Goal: Book appointment/travel/reservation

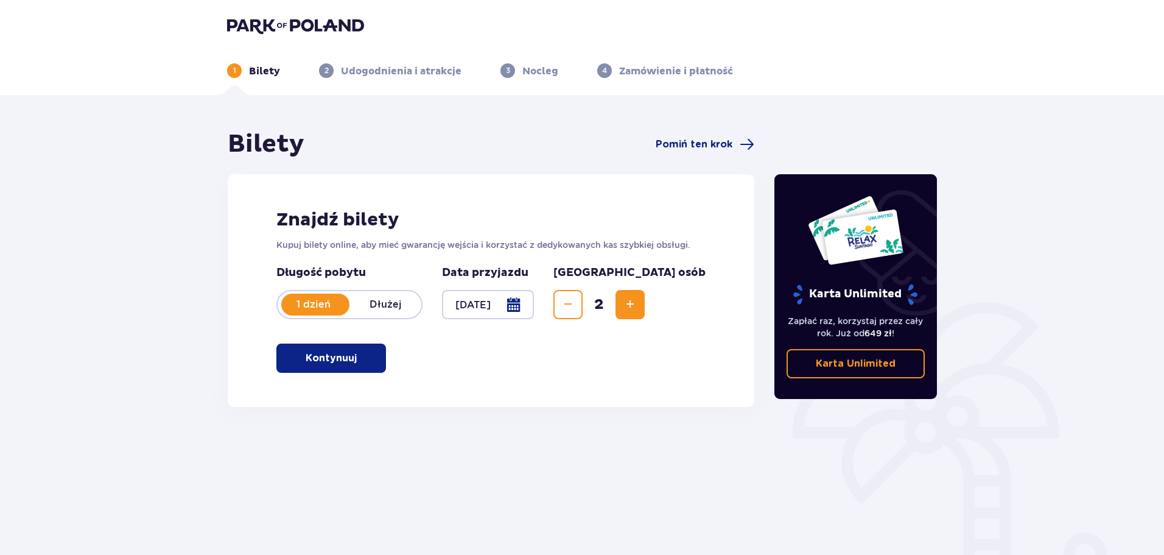
click at [337, 359] on p "Kontynuuj" at bounding box center [331, 357] width 51 height 13
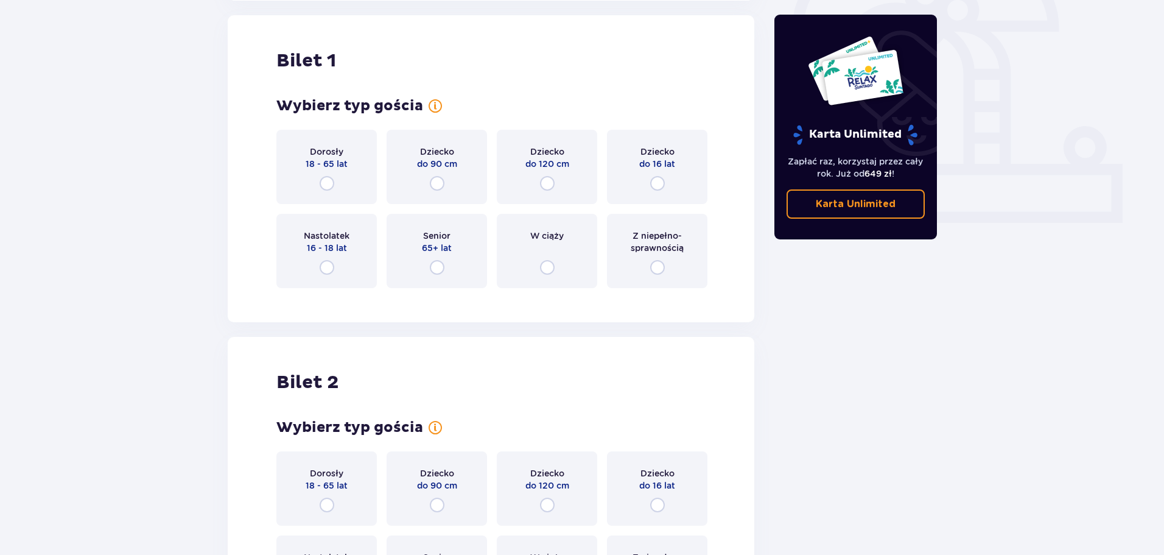
scroll to position [407, 0]
click at [436, 268] on input "radio" at bounding box center [437, 266] width 15 height 15
radio input "true"
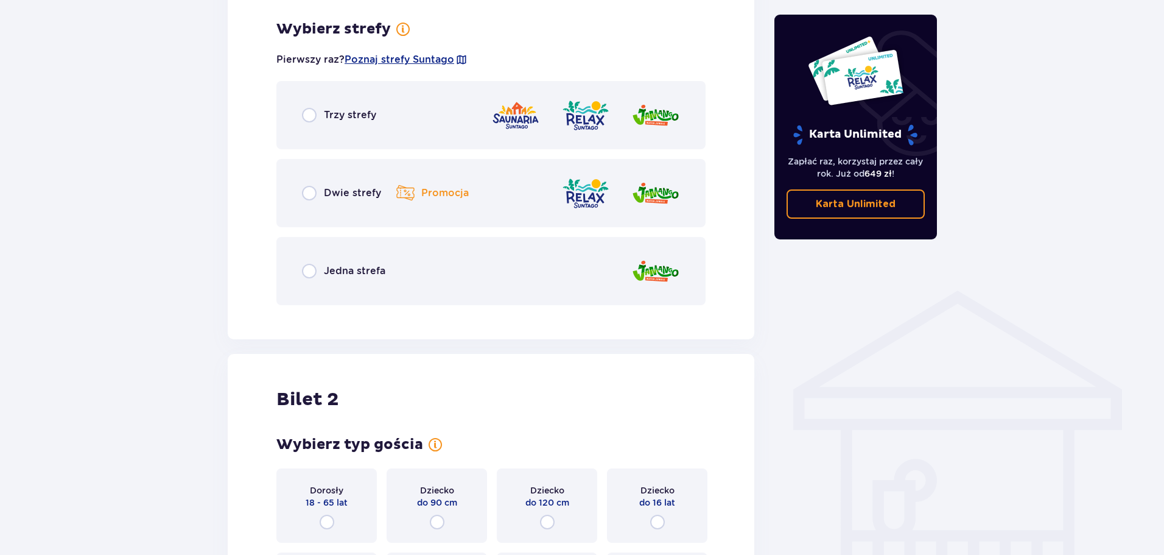
scroll to position [704, 0]
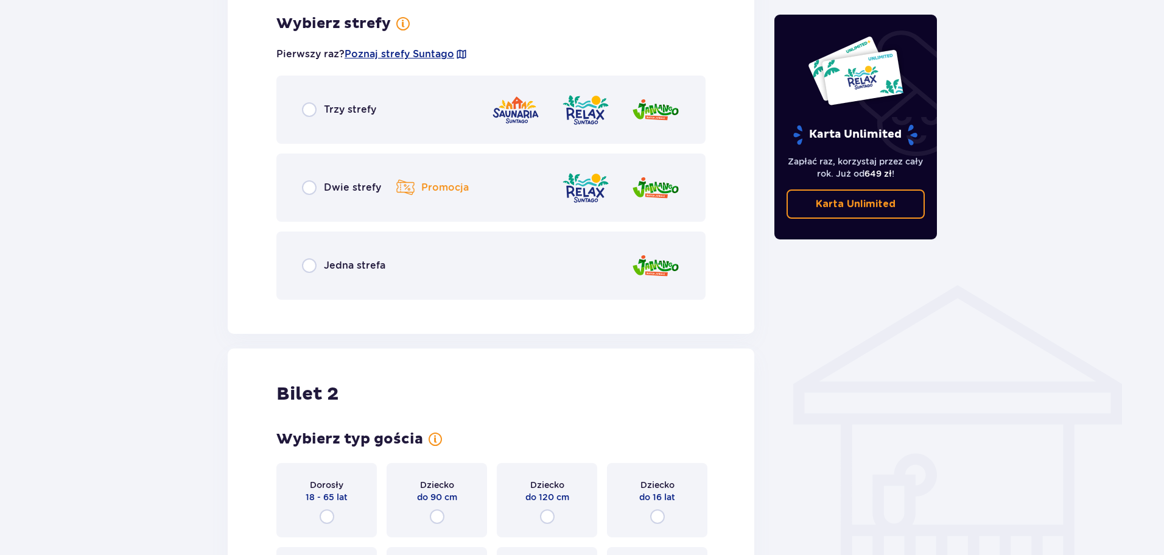
click at [309, 112] on input "radio" at bounding box center [309, 109] width 15 height 15
radio input "true"
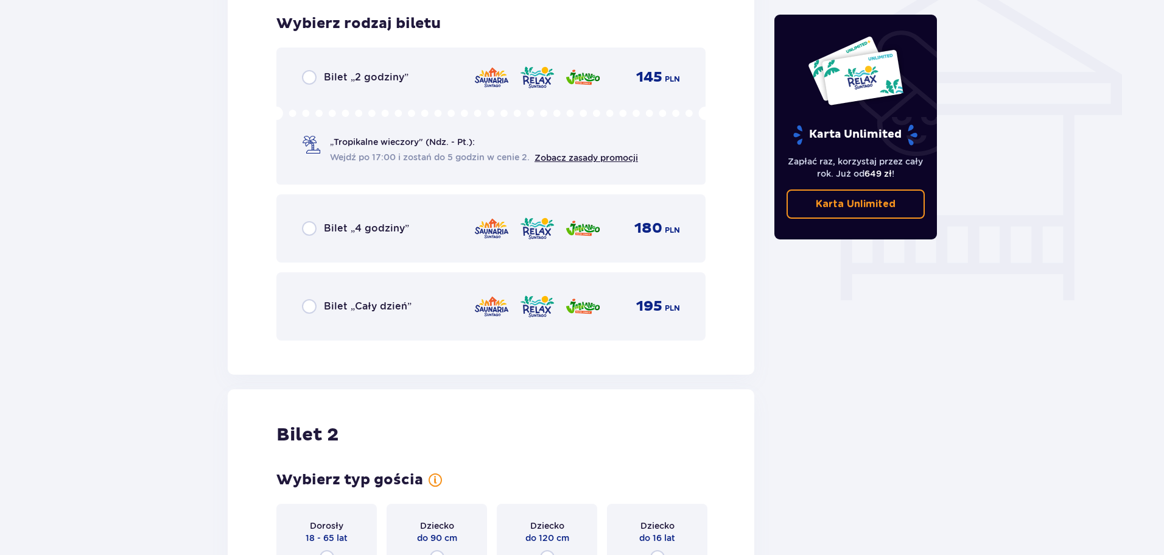
scroll to position [952, 0]
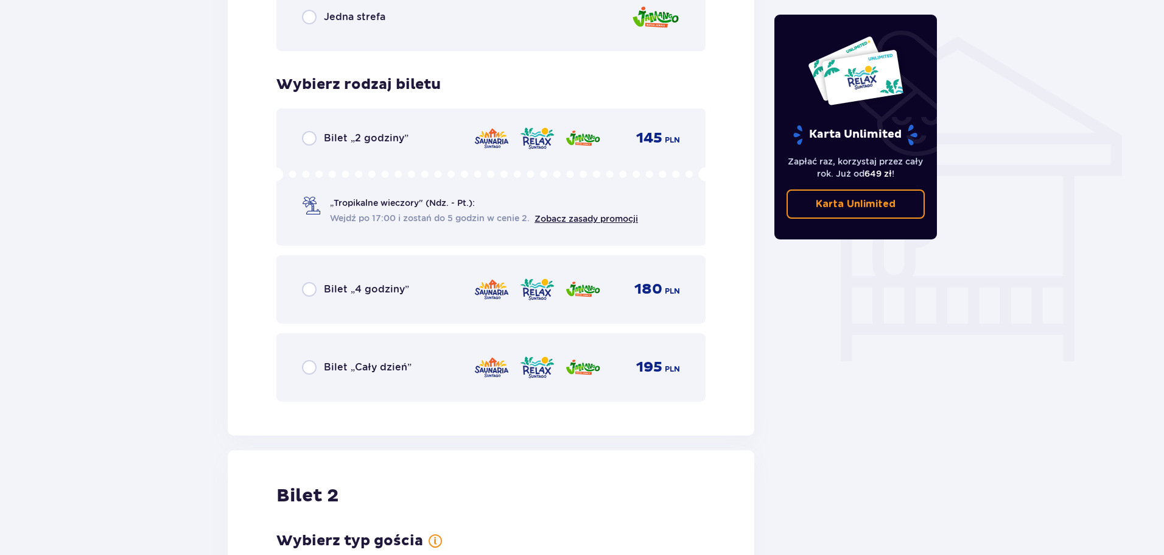
click at [302, 366] on input "radio" at bounding box center [309, 367] width 15 height 15
radio input "true"
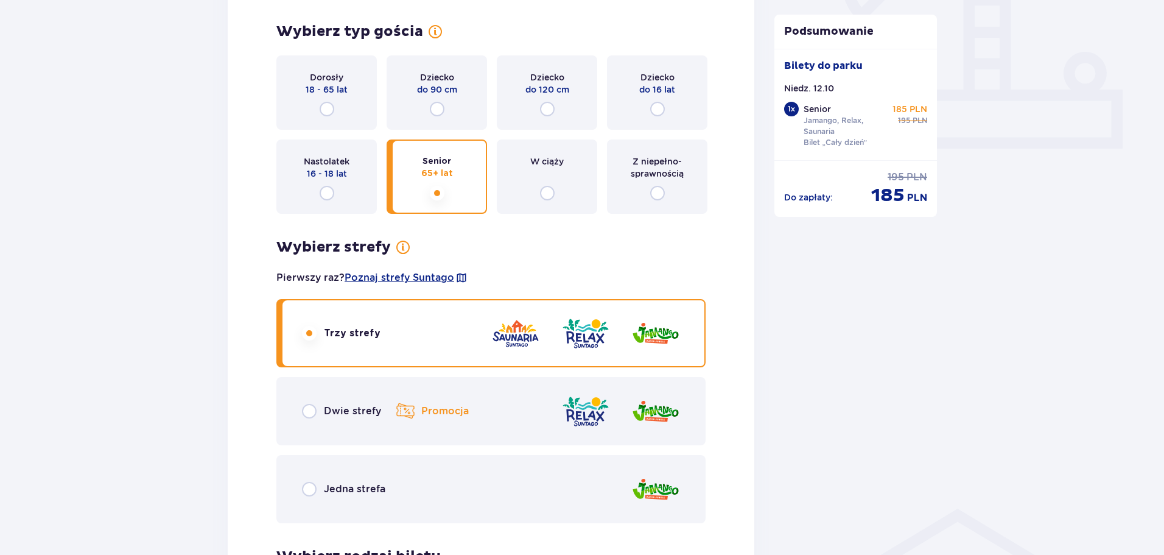
scroll to position [494, 0]
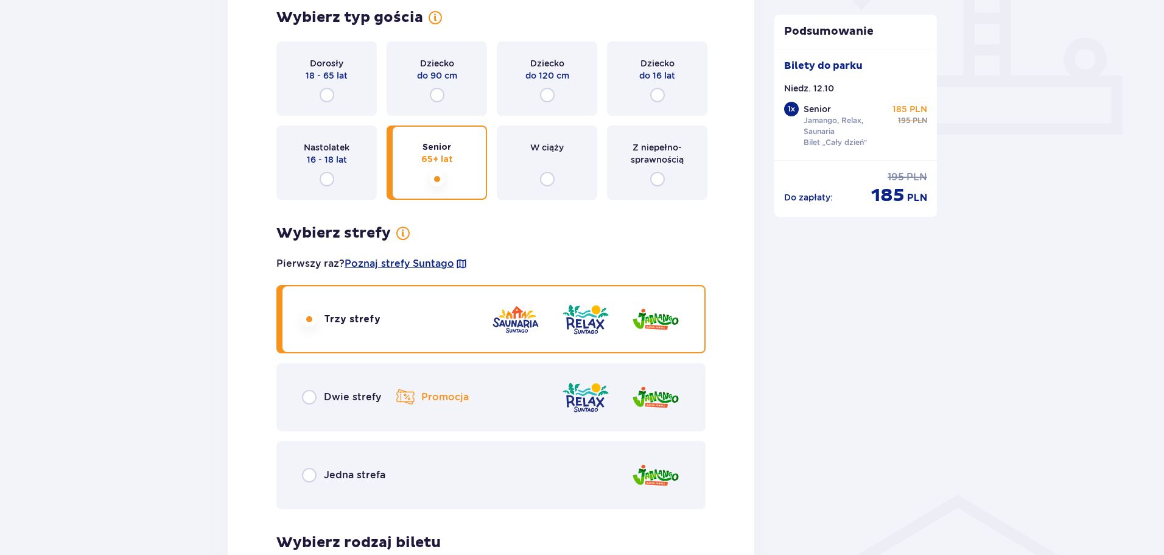
click at [333, 94] on input "radio" at bounding box center [327, 95] width 15 height 15
radio input "true"
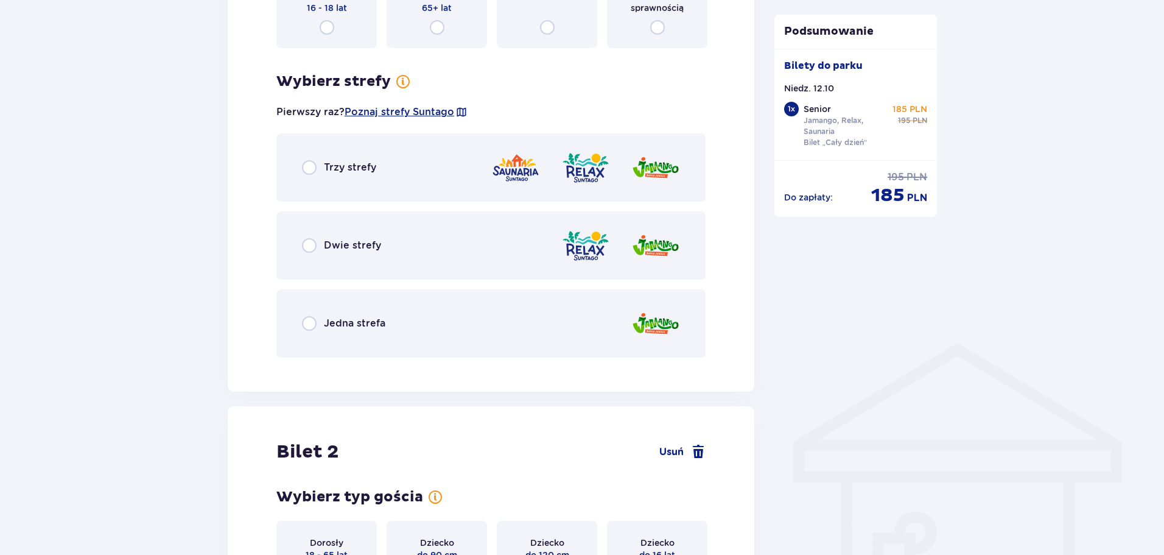
click at [329, 94] on div "Wybierz typ gościa dla biletu o numerze 1 Dorosły 18 - 65 lat Dziecko do 90 cm …" at bounding box center [490, 107] width 429 height 501
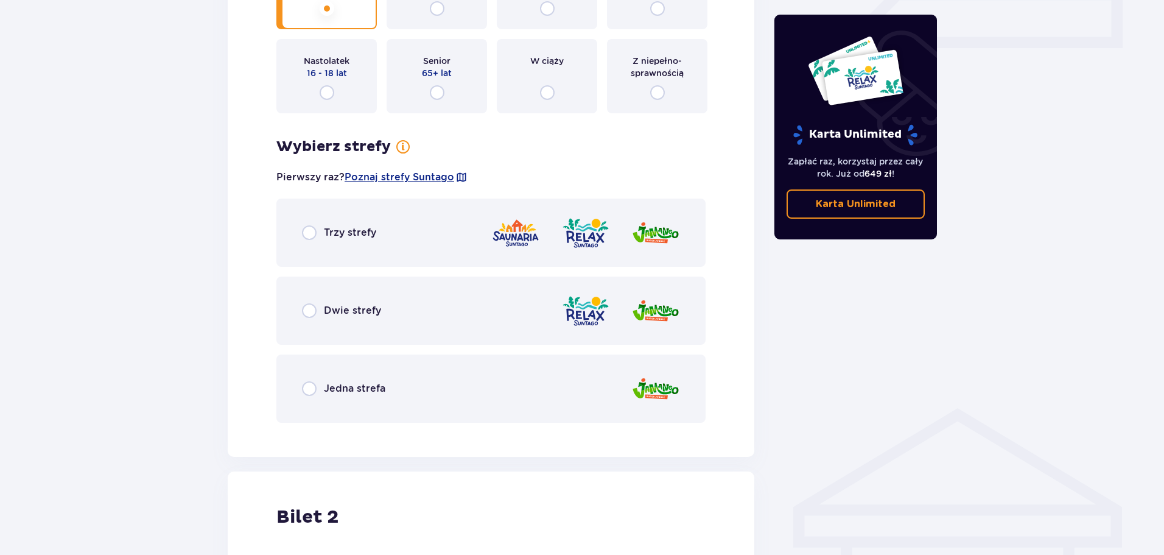
scroll to position [582, 0]
click at [314, 229] on input "radio" at bounding box center [309, 231] width 15 height 15
radio input "true"
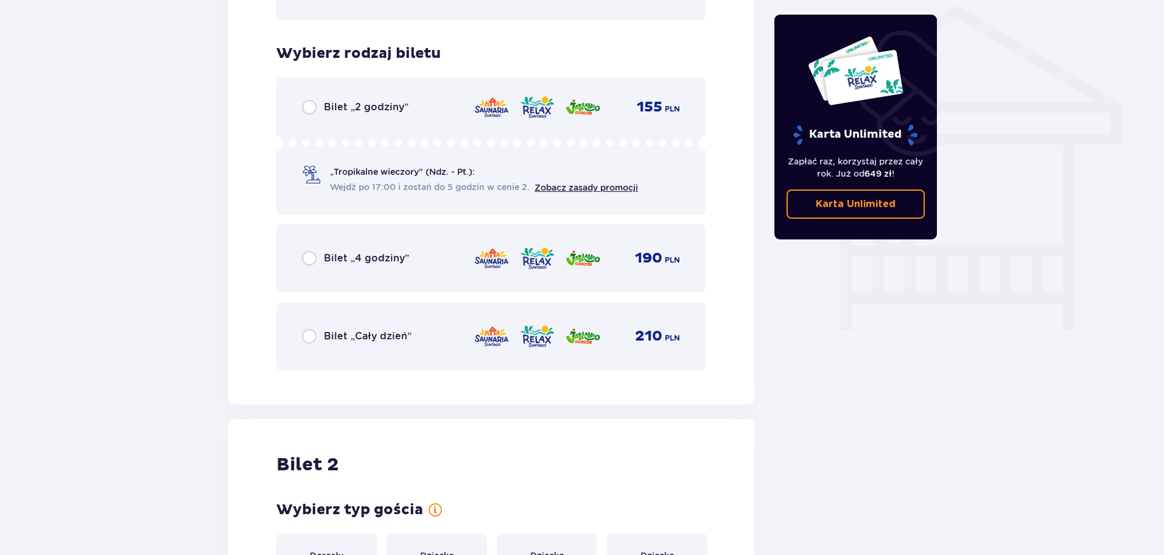
scroll to position [1013, 0]
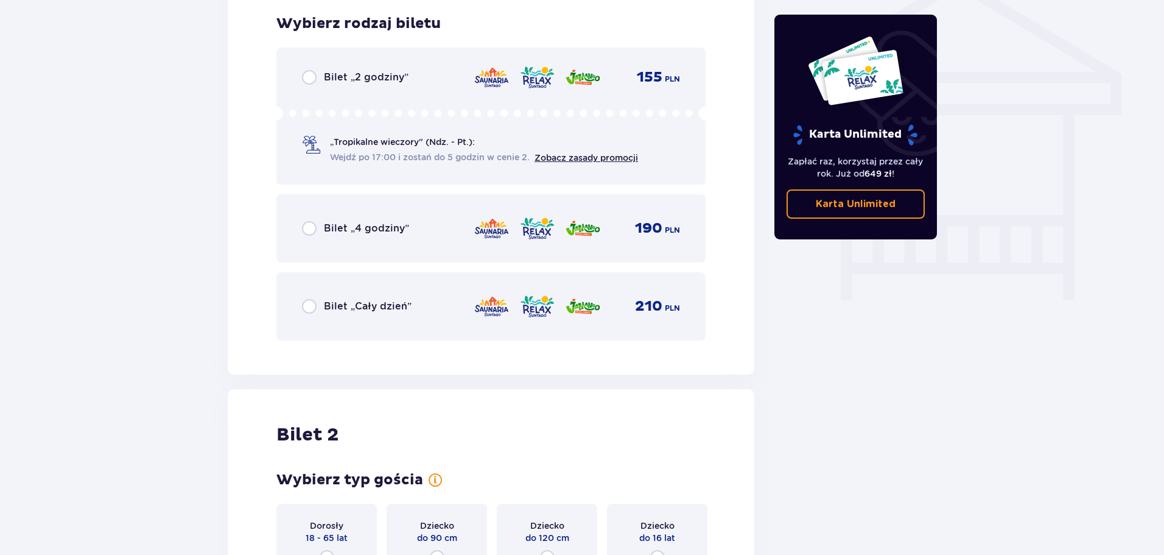
click at [301, 305] on div "Bilet „Cały dzień” 210 PLN" at bounding box center [490, 306] width 429 height 68
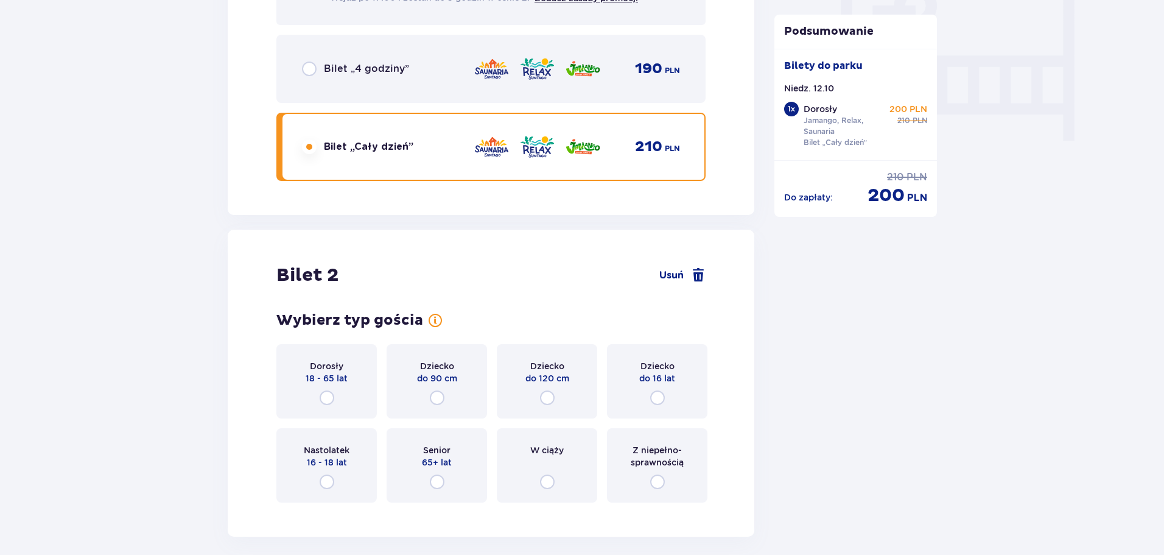
scroll to position [1225, 0]
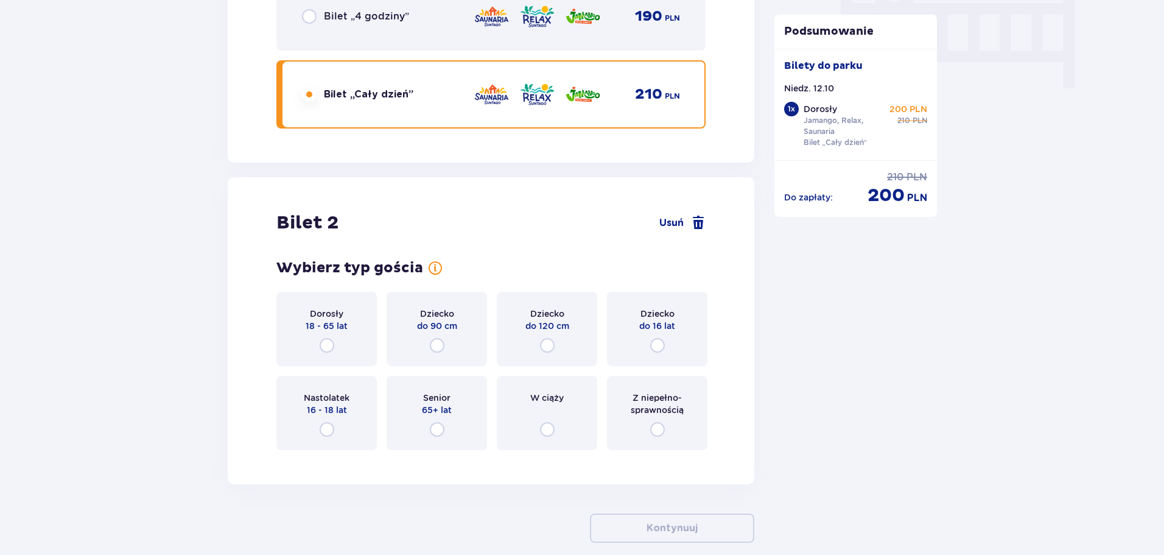
click at [329, 345] on input "radio" at bounding box center [327, 345] width 15 height 15
radio input "true"
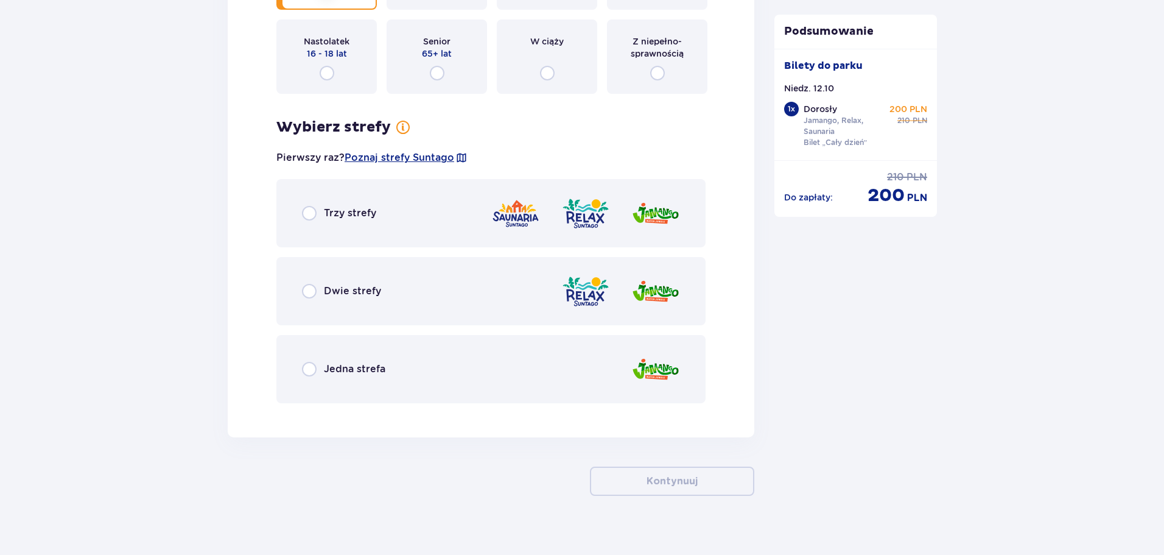
scroll to position [1596, 0]
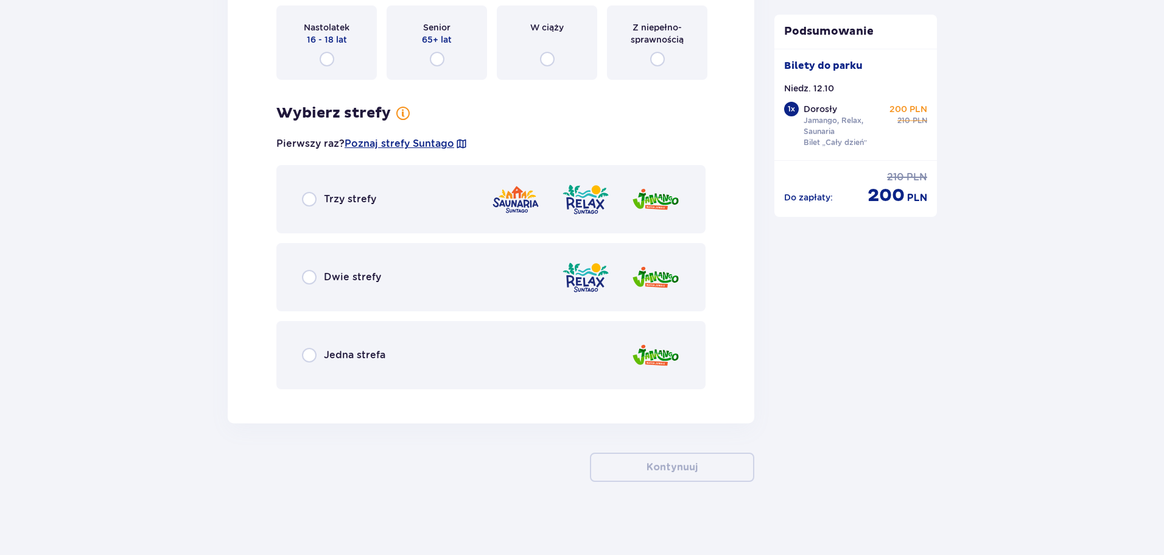
click at [304, 194] on input "radio" at bounding box center [309, 199] width 15 height 15
radio input "true"
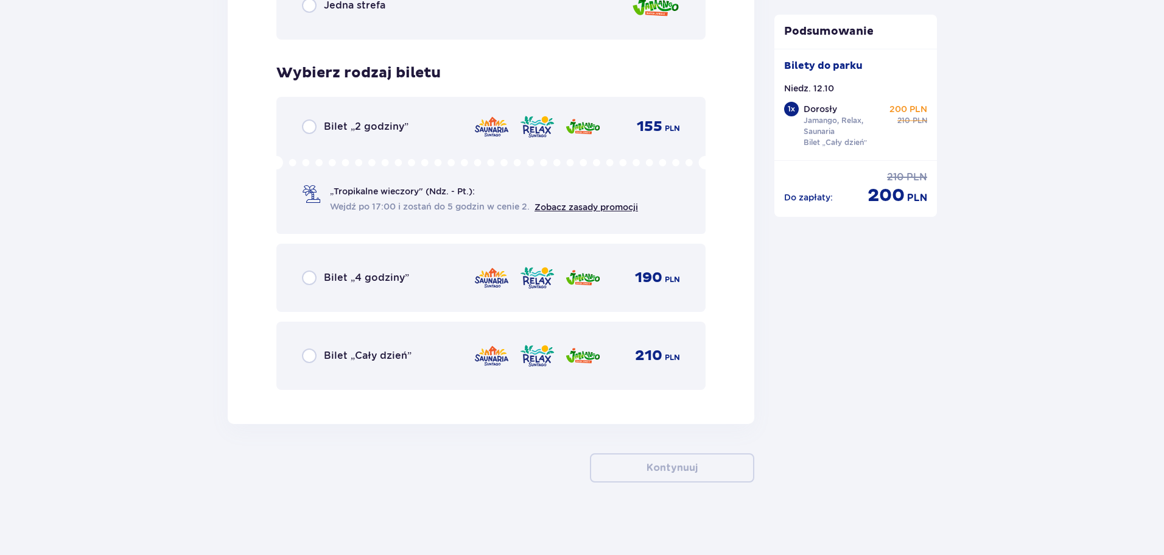
scroll to position [1946, 0]
click at [311, 356] on input "radio" at bounding box center [309, 355] width 15 height 15
radio input "true"
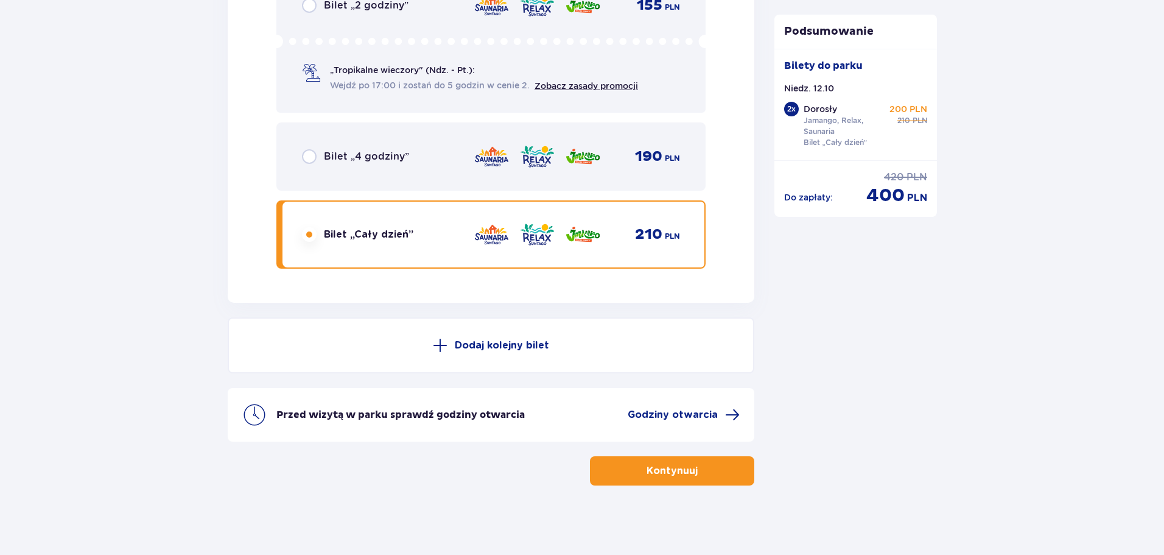
scroll to position [2070, 0]
